Goal: Task Accomplishment & Management: Use online tool/utility

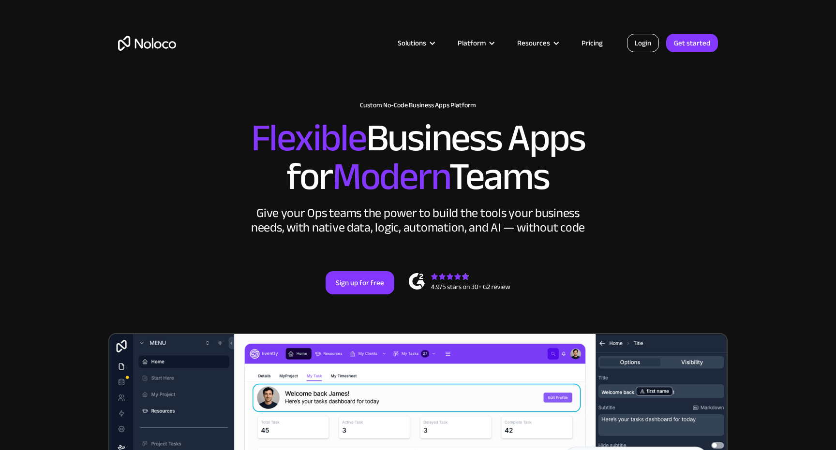
click at [640, 51] on link "Login" at bounding box center [643, 43] width 32 height 18
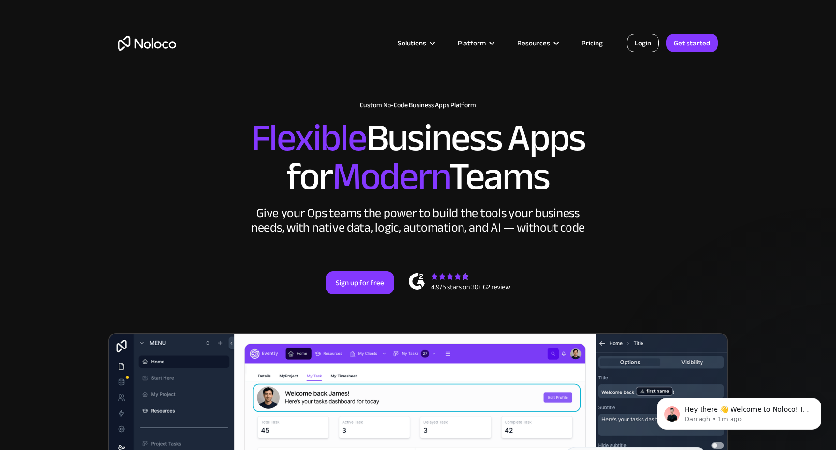
click at [642, 42] on link "Login" at bounding box center [643, 43] width 32 height 18
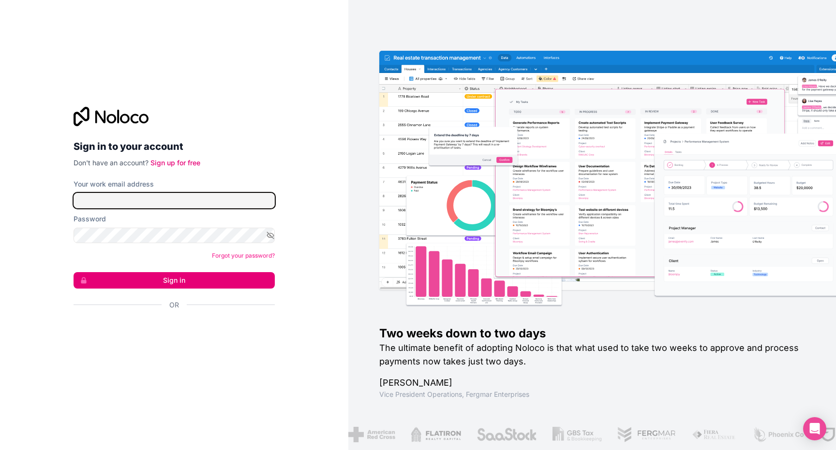
click at [149, 198] on input "Your work email address" at bounding box center [174, 200] width 201 height 15
type input "[EMAIL_ADDRESS][DOMAIN_NAME]"
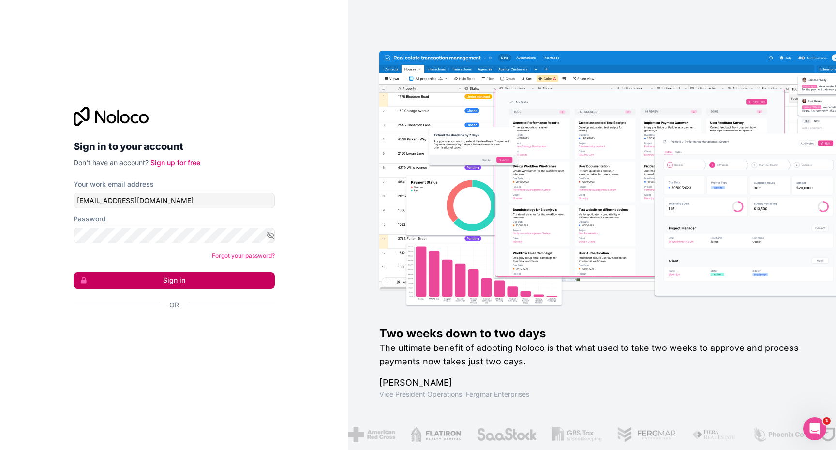
click at [185, 285] on button "Sign in" at bounding box center [174, 280] width 201 height 16
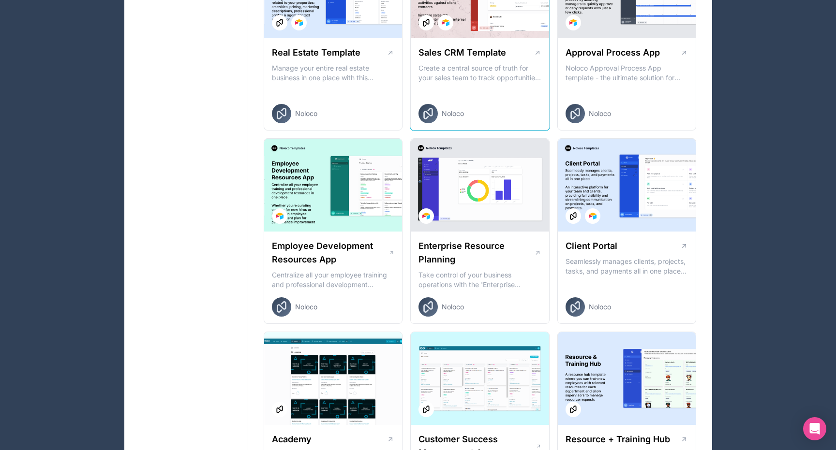
scroll to position [661, 0]
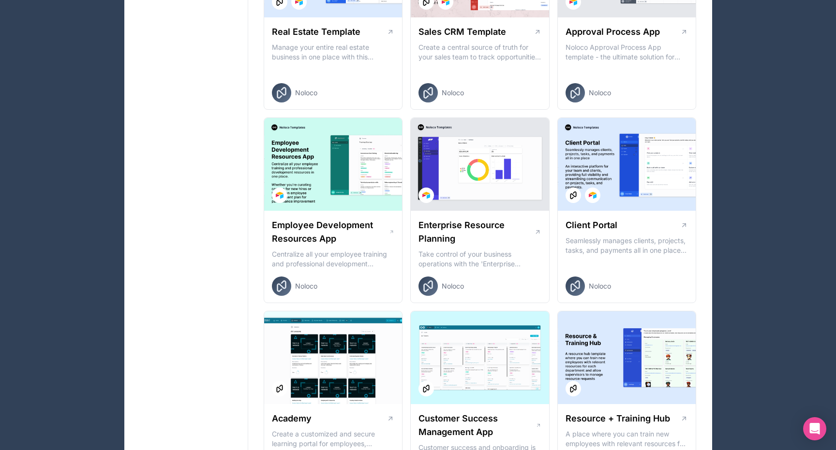
click at [698, 302] on div "My Apps New App Ec ers-crm-portal [DOMAIN_NAME] [EMAIL_ADDRESS][DOMAIN_NAME] T …" at bounding box center [480, 259] width 464 height 1716
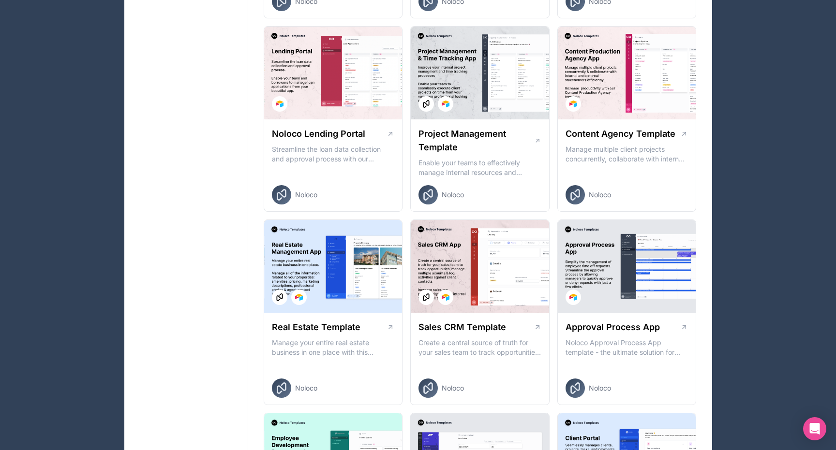
scroll to position [379, 0]
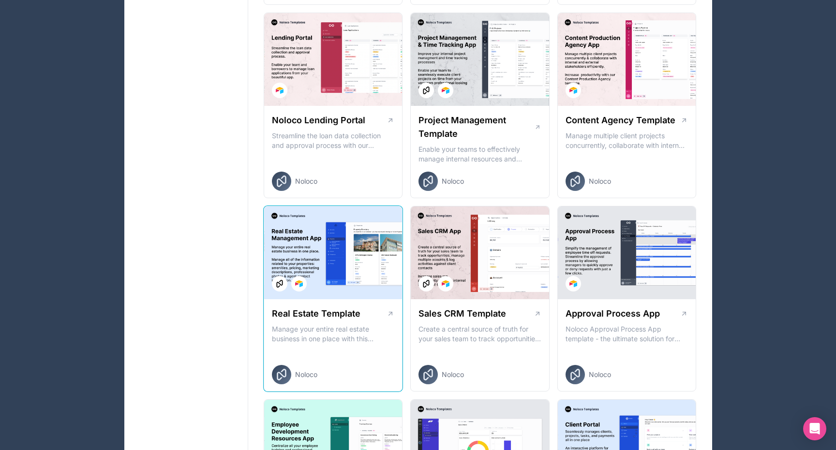
click at [318, 250] on div at bounding box center [333, 253] width 138 height 93
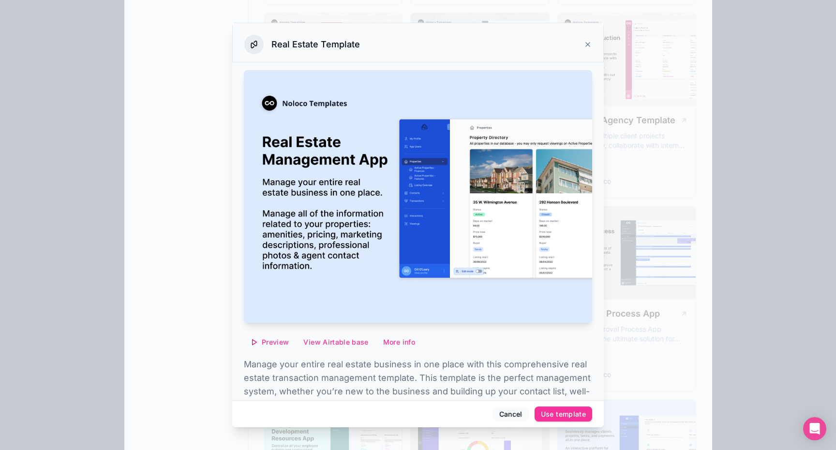
click at [271, 339] on span "Preview" at bounding box center [275, 342] width 27 height 9
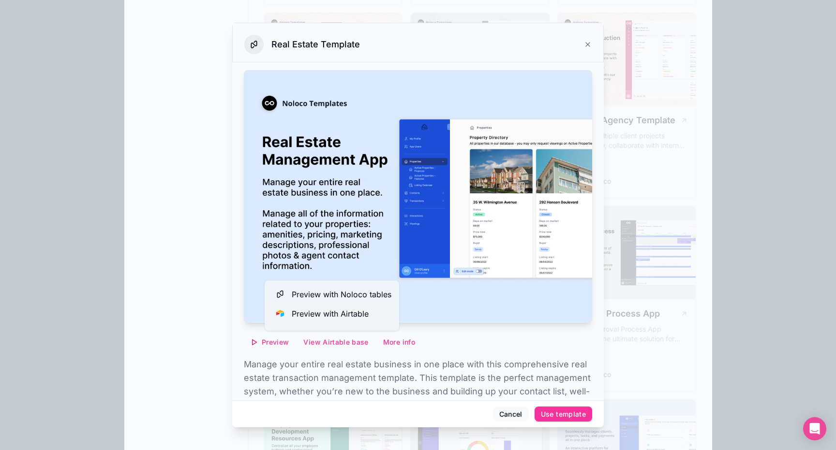
click at [342, 313] on span "Preview with Airtable" at bounding box center [330, 314] width 77 height 12
